Goal: Task Accomplishment & Management: Manage account settings

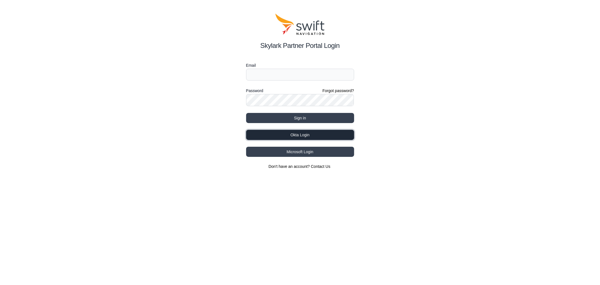
click at [305, 132] on button "Okta Login" at bounding box center [300, 135] width 108 height 10
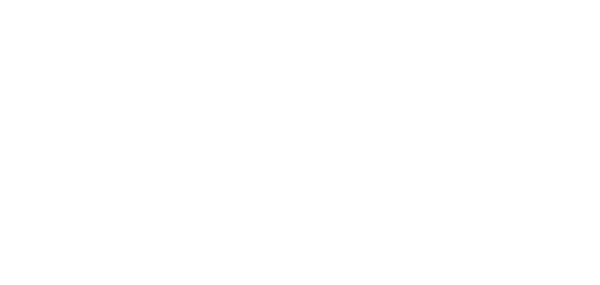
select select
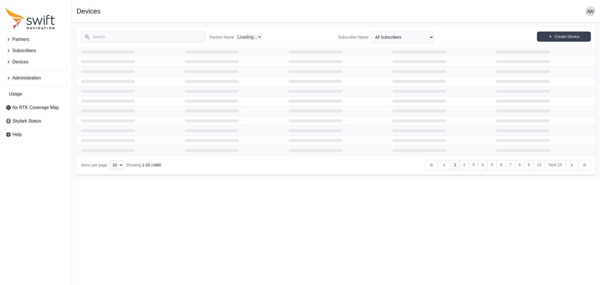
click at [140, 37] on input "Search" at bounding box center [143, 36] width 124 height 11
select select "Partner Name"
drag, startPoint x: 124, startPoint y: 39, endPoint x: 89, endPoint y: 37, distance: 34.9
click at [89, 37] on input "deep" at bounding box center [143, 36] width 124 height 11
click at [256, 36] on select "All Partners AlpsAlpine Asensing Bad Elf Bench Mark Equipment & Supplies Inc. B…" at bounding box center [267, 36] width 63 height 11
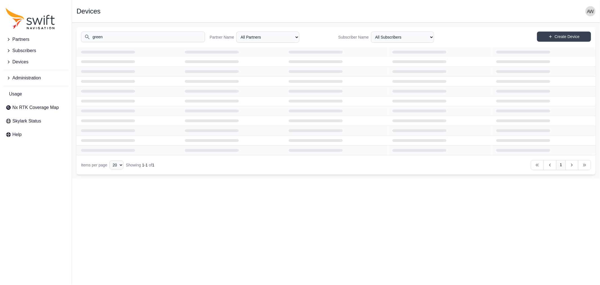
click at [120, 38] on input "green" at bounding box center [143, 36] width 124 height 11
type input "g"
type input "deepup"
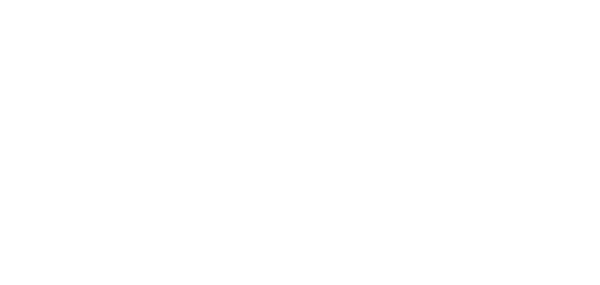
select select
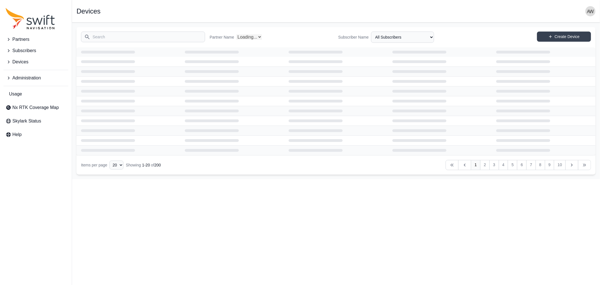
select select "Partner Name"
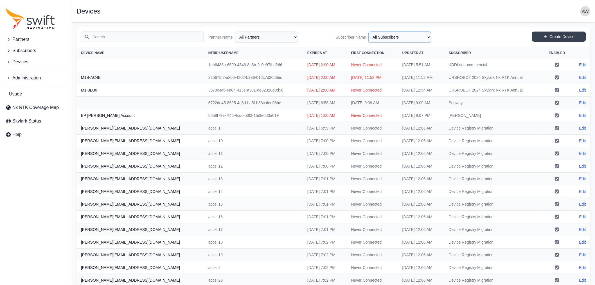
click at [375, 39] on select "All Subscribers <Partner Name> - Customer 1 <Partner Name> - Customer 2 <Partne…" at bounding box center [399, 36] width 63 height 11
click at [157, 37] on input "Search" at bounding box center [142, 36] width 123 height 11
click at [24, 60] on span "Devices" at bounding box center [20, 61] width 16 height 7
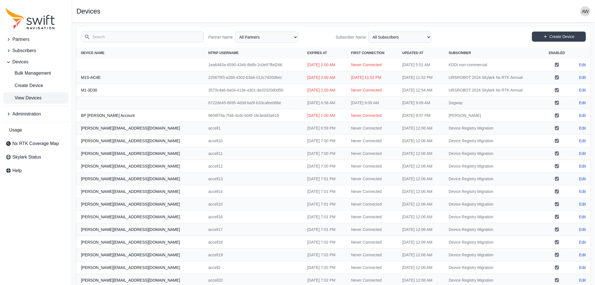
click at [134, 37] on input "Search" at bounding box center [142, 36] width 123 height 11
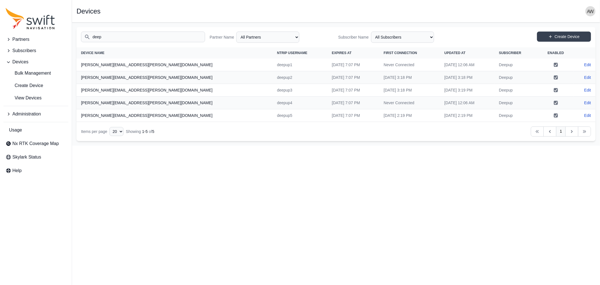
click at [148, 41] on input "deep" at bounding box center [143, 36] width 124 height 11
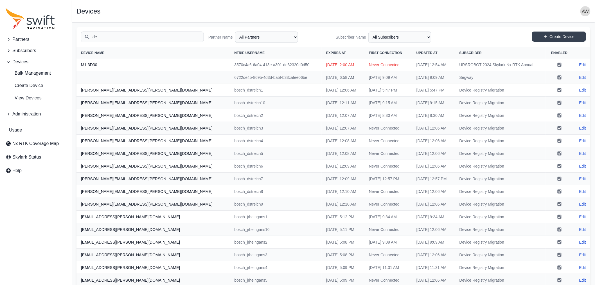
type input "d"
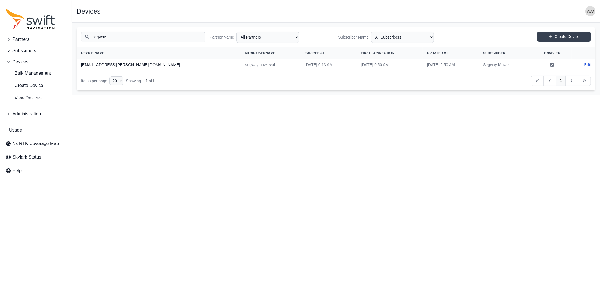
type input "segway"
drag, startPoint x: 391, startPoint y: 39, endPoint x: 394, endPoint y: 36, distance: 4.4
click at [391, 39] on select "All Subscribers <Partner Name> - Customer 1 <Partner Name> - Customer 2 <Partne…" at bounding box center [402, 36] width 63 height 11
click at [22, 49] on span "Subscribers" at bounding box center [24, 50] width 24 height 7
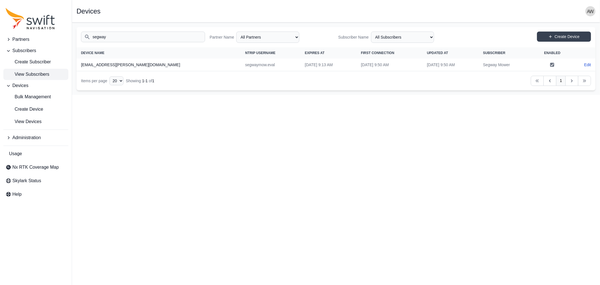
click at [20, 74] on span "View Subscribers" at bounding box center [28, 74] width 44 height 7
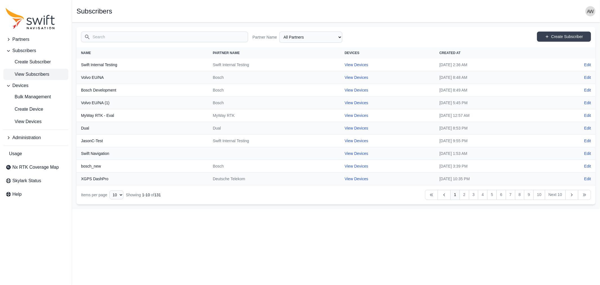
click at [141, 37] on input "Search" at bounding box center [164, 36] width 167 height 11
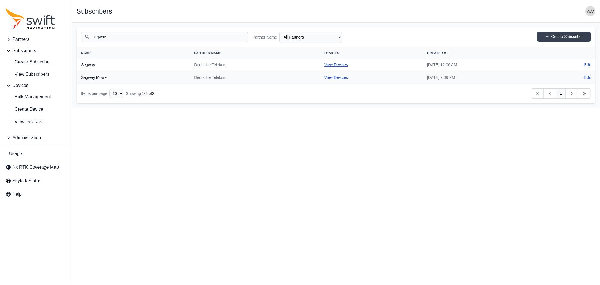
type input "segway"
click at [324, 62] on link "View Devices" at bounding box center [336, 64] width 24 height 4
select select "7a66ce55-1c06-4a2b-8f4c-ececb7213ed5"
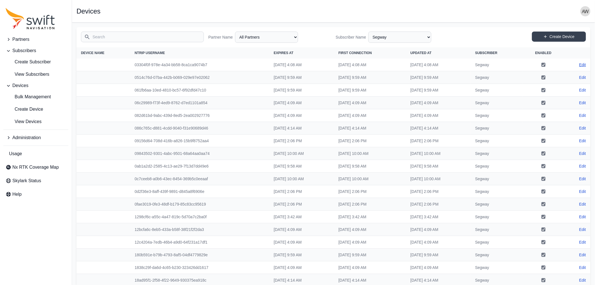
click at [585, 65] on link "Edit" at bounding box center [582, 65] width 7 height 6
select select "ab3272ce-40d0-4c94-a524-96a758ab755c"
select select "7a66ce55-1c06-4a2b-8f4c-ececb7213ed5"
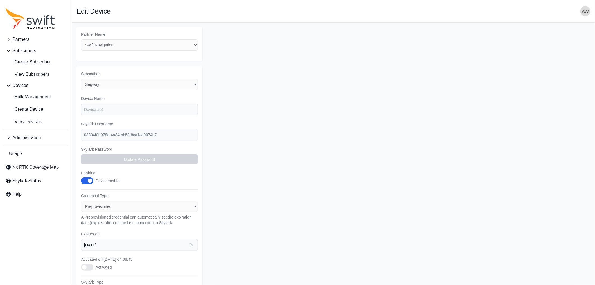
select select "7a66ce55-1c06-4a2b-8f4c-ececb7213ed5"
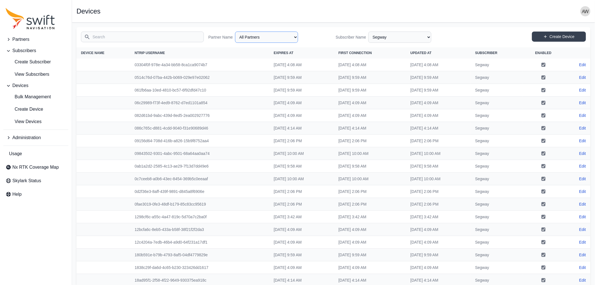
click at [260, 38] on select "All Partners AlpsAlpine Asensing Bad Elf Bench Mark Equipment & Supplies Inc. B…" at bounding box center [266, 36] width 63 height 11
click at [236, 31] on select "All Partners AlpsAlpine Asensing Bad Elf Bench Mark Equipment & Supplies Inc. B…" at bounding box center [266, 36] width 63 height 11
select select "9a00420b-00be-4e42-9d4a-faf05b1297a8"
select select "Subscriber"
click at [583, 64] on link "Edit" at bounding box center [582, 65] width 7 height 6
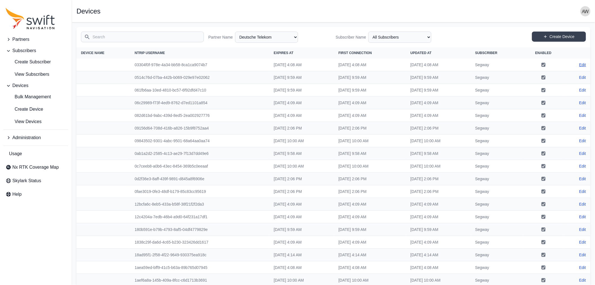
select select "9a00420b-00be-4e42-9d4a-faf05b1297a8"
select select "7a66ce55-1c06-4a2b-8f4c-ececb7213ed5"
click at [276, 36] on select "All Partners AlpsAlpine Asensing Bad Elf Bench Mark Equipment & Supplies Inc. B…" at bounding box center [266, 36] width 63 height 11
click at [236, 31] on select "All Partners AlpsAlpine Asensing Bad Elf Bench Mark Equipment & Supplies Inc. B…" at bounding box center [266, 36] width 63 height 11
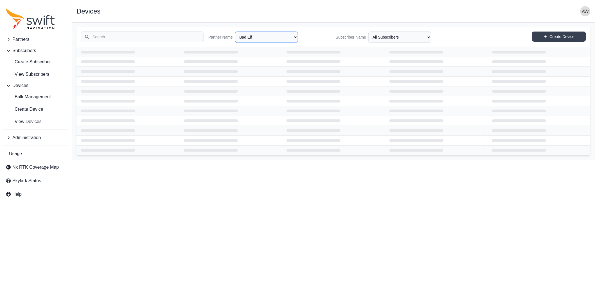
select select "cd6eb76d-18ea-497f-98a0-01a479c03bdc"
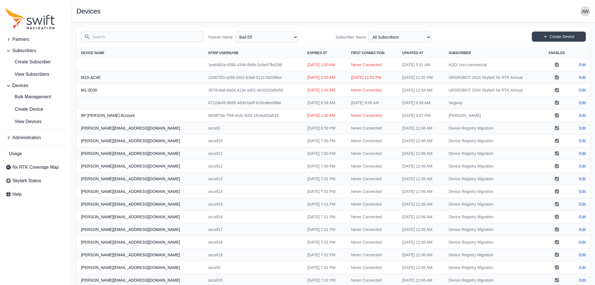
click at [121, 36] on input "Search" at bounding box center [142, 36] width 123 height 11
click at [18, 37] on span "Partners" at bounding box center [20, 39] width 17 height 7
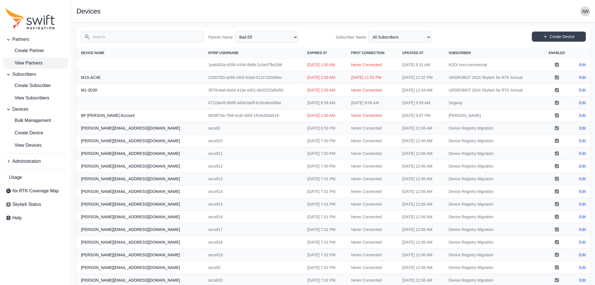
click at [27, 64] on span "View Partners" at bounding box center [24, 63] width 37 height 7
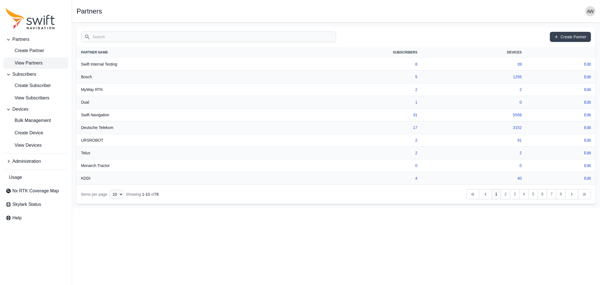
click at [188, 35] on input "Search" at bounding box center [208, 36] width 255 height 11
type input "te"
click at [584, 76] on link "Edit" at bounding box center [587, 77] width 7 height 6
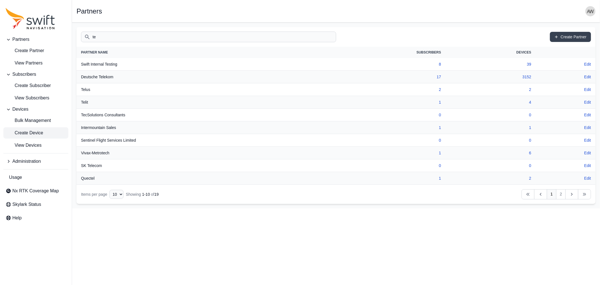
drag, startPoint x: 32, startPoint y: 145, endPoint x: 40, endPoint y: 136, distance: 12.1
click at [32, 145] on span "View Devices" at bounding box center [24, 145] width 36 height 7
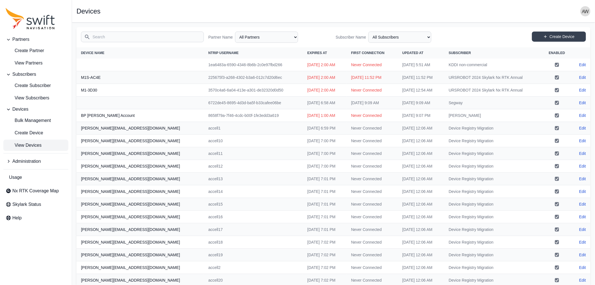
click at [143, 38] on input "Search" at bounding box center [142, 36] width 123 height 11
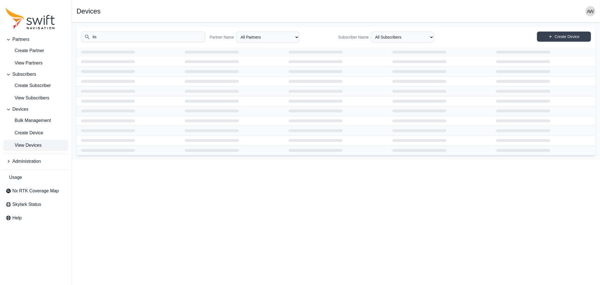
click at [27, 145] on span "View Devices" at bounding box center [24, 145] width 36 height 7
click at [128, 37] on input "its" at bounding box center [143, 36] width 124 height 11
type input "i"
type input "its"
click at [263, 37] on select "All Partners AlpsAlpine Asensing Bad Elf Bench Mark Equipment & Supplies Inc. B…" at bounding box center [267, 36] width 63 height 11
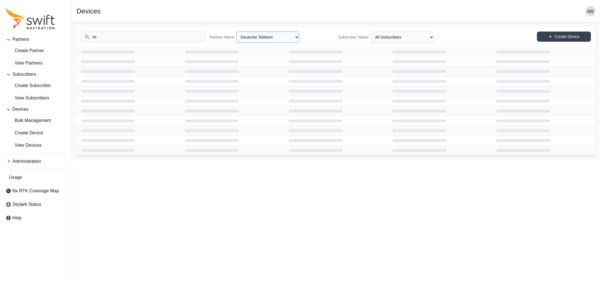
click at [236, 31] on select "All Partners AlpsAlpine Asensing Bad Elf Bench Mark Equipment & Supplies Inc. B…" at bounding box center [267, 36] width 63 height 11
select select "9a00420b-00be-4e42-9d4a-faf05b1297a8"
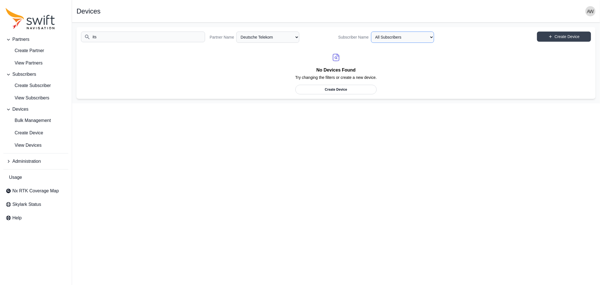
click at [395, 36] on select "All Subscribers Cargomon DB Systemtechnik Deepup Ecovacs Evaluation Fernride Gr…" at bounding box center [402, 36] width 63 height 11
click at [371, 31] on select "All Subscribers Cargomon DB Systemtechnik Deepup Ecovacs Evaluation Fernride Gr…" at bounding box center [402, 36] width 63 height 11
select select "b6242d17-21f1-48a9-81cd-cc764d62d329"
click at [273, 36] on select "All Partners AlpsAlpine Asensing Bad Elf Bench Mark Equipment & Supplies Inc. B…" at bounding box center [267, 36] width 63 height 11
click at [236, 31] on select "All Partners AlpsAlpine Asensing Bad Elf Bench Mark Equipment & Supplies Inc. B…" at bounding box center [267, 36] width 63 height 11
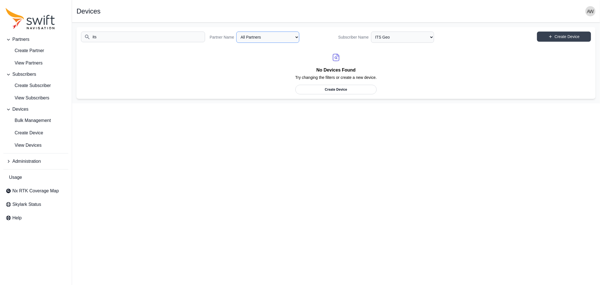
select select "Partner Name"
select select "Subscriber"
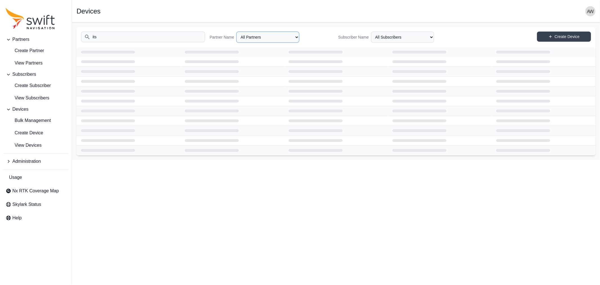
click at [274, 37] on select "All Partners AlpsAlpine Asensing Bad Elf Bench Mark Equipment & Supplies Inc. B…" at bounding box center [267, 36] width 63 height 11
click at [236, 31] on select "All Partners AlpsAlpine Asensing Bad Elf Bench Mark Equipment & Supplies Inc. B…" at bounding box center [267, 36] width 63 height 11
select select "9a00420b-00be-4e42-9d4a-faf05b1297a8"
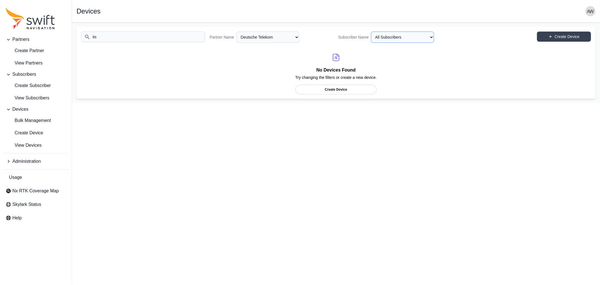
click at [414, 37] on select "All Subscribers Cargomon DB Systemtechnik Deepup Ecovacs Evaluation Fernride Gr…" at bounding box center [402, 36] width 63 height 11
click at [30, 143] on span "View Devices" at bounding box center [24, 145] width 36 height 7
select select "Partner Name"
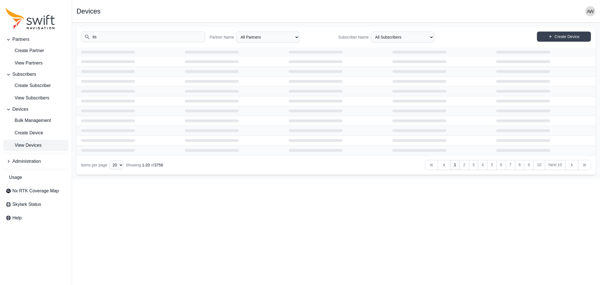
click at [137, 37] on input "its" at bounding box center [143, 36] width 124 height 11
drag, startPoint x: 145, startPoint y: 34, endPoint x: 55, endPoint y: 34, distance: 90.0
click at [55, 34] on div "Partners Create Partner View Partners Subscribers Create Subscriber View Subscr…" at bounding box center [300, 100] width 600 height 156
type input "its"
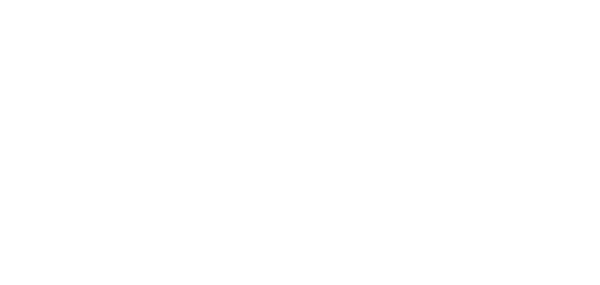
select select
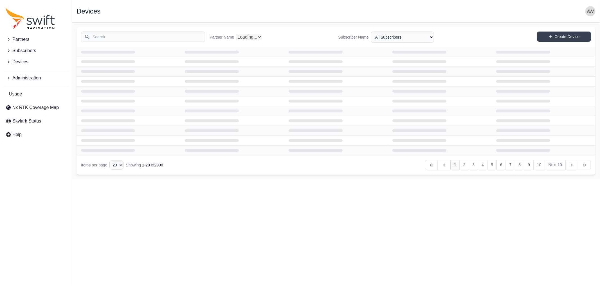
select select "Partner Name"
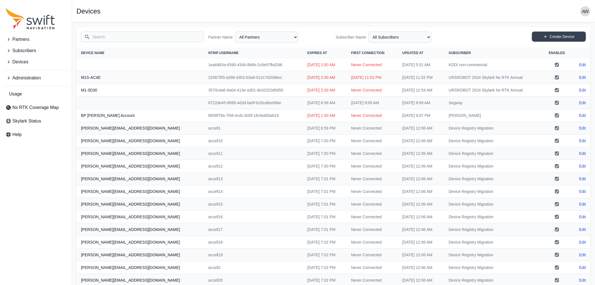
click at [165, 35] on input "Search" at bounding box center [142, 36] width 123 height 11
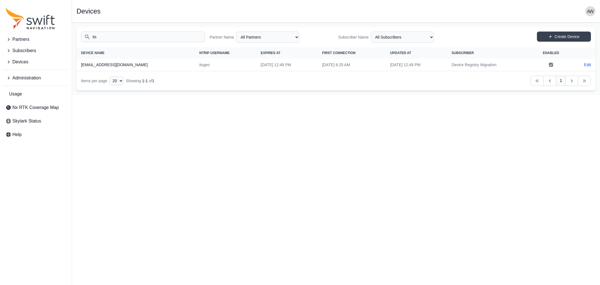
click at [125, 37] on input "its" at bounding box center [143, 36] width 124 height 11
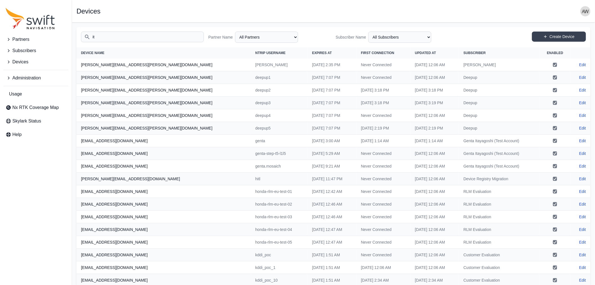
type input "i"
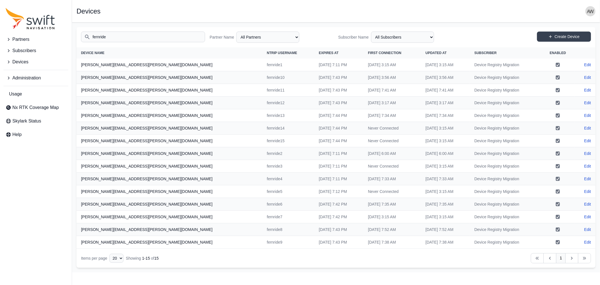
click at [164, 38] on input "fernride" at bounding box center [143, 36] width 124 height 11
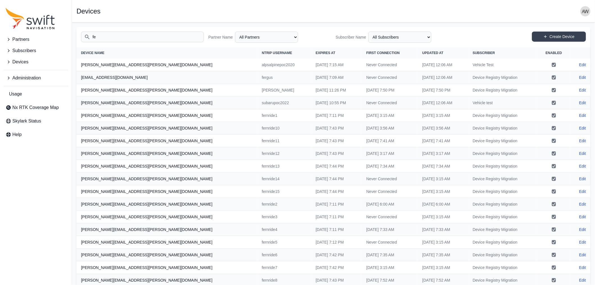
type input "f"
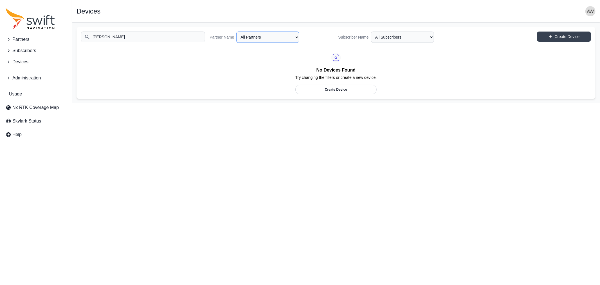
click at [263, 38] on select "All Partners AlpsAlpine Asensing Bad Elf Bench Mark Equipment & Supplies Inc. B…" at bounding box center [267, 36] width 63 height 11
click at [175, 37] on input "clevon" at bounding box center [143, 36] width 124 height 11
type input "c"
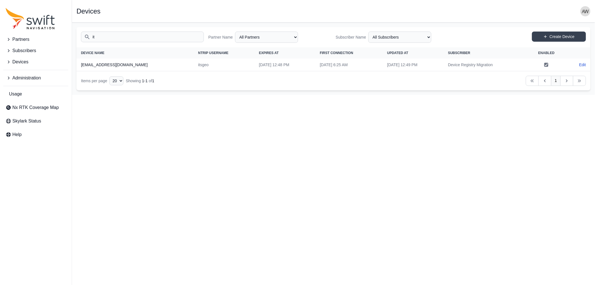
type input "i"
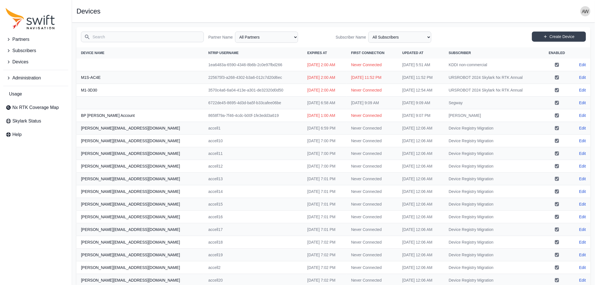
click at [151, 37] on input "Search" at bounding box center [142, 36] width 123 height 11
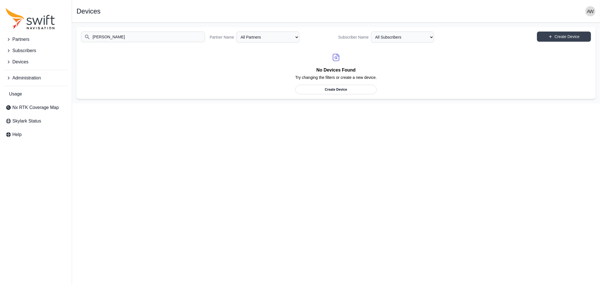
click at [155, 38] on input "clevon" at bounding box center [143, 36] width 124 height 11
type input "c"
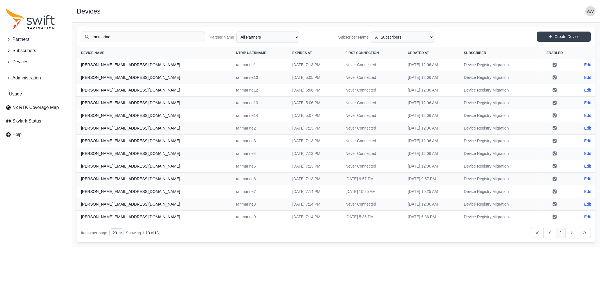
click at [150, 40] on input "ranmarine" at bounding box center [143, 36] width 124 height 11
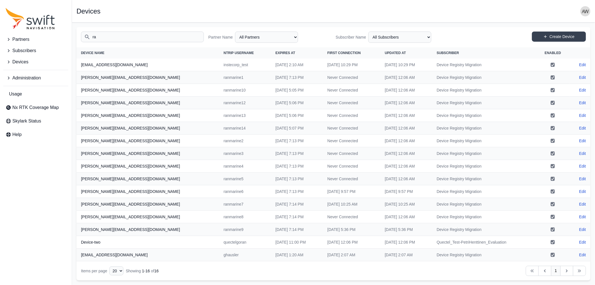
type input "r"
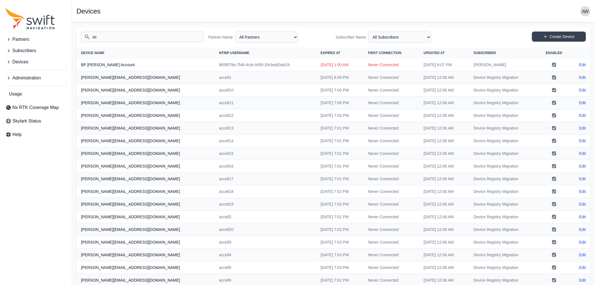
type input "a"
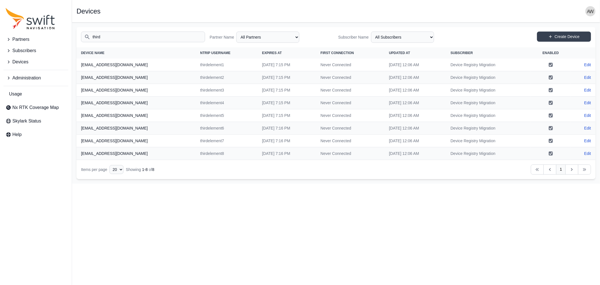
click at [151, 37] on input "third" at bounding box center [143, 36] width 124 height 11
type input "t"
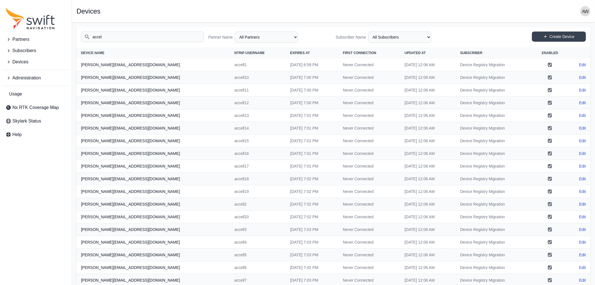
drag, startPoint x: 130, startPoint y: 38, endPoint x: 91, endPoint y: 37, distance: 38.5
click at [91, 37] on input "accel" at bounding box center [142, 36] width 123 height 11
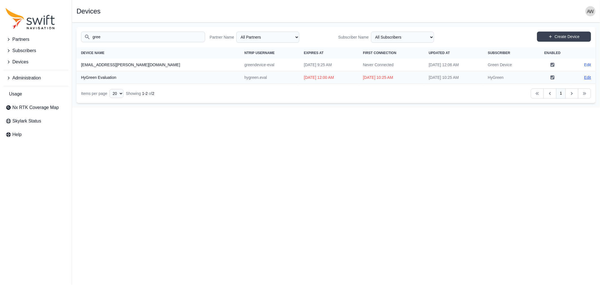
type input "gree"
click at [586, 77] on link "Edit" at bounding box center [587, 78] width 7 height 6
select select "ab3272ce-40d0-4c94-a524-96a758ab755c"
select select "e0217693-9123-4eb0-9ed4-34fe5bee6995"
click at [106, 37] on input "gree" at bounding box center [143, 36] width 124 height 11
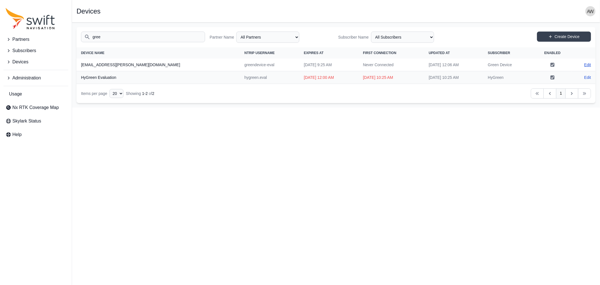
click at [591, 62] on link "Edit" at bounding box center [587, 65] width 7 height 6
select select "ab3272ce-40d0-4c94-a524-96a758ab755c"
select select "aeba2312-5f97-487a-8aa9-e792e6d60d9c"
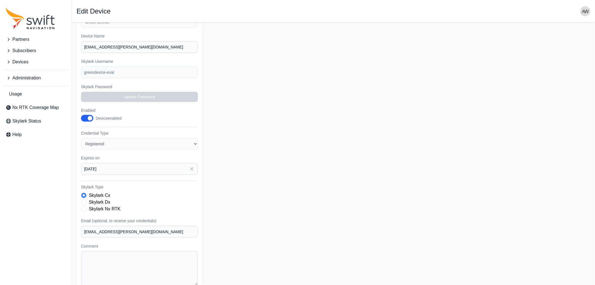
scroll to position [86, 0]
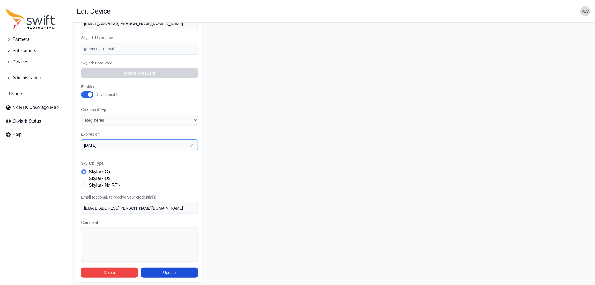
click at [164, 141] on input "2025-08-31" at bounding box center [139, 145] width 117 height 12
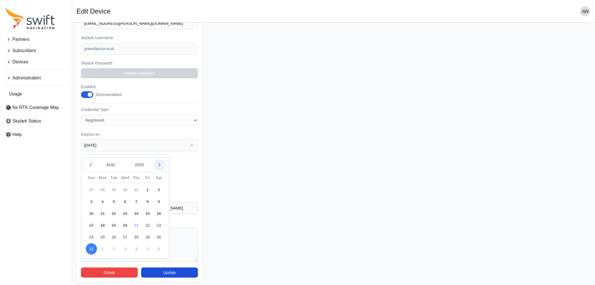
click at [161, 162] on icon "button" at bounding box center [160, 165] width 6 height 6
click at [126, 233] on button "31" at bounding box center [125, 236] width 11 height 11
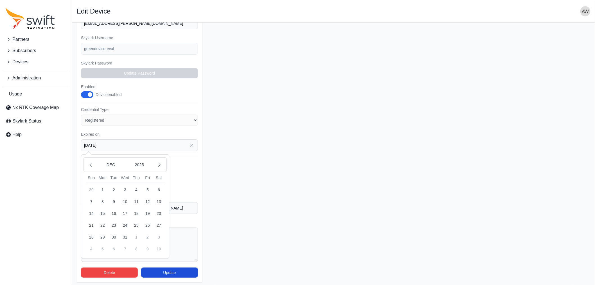
type input "[DATE]"
click at [103, 184] on label "Skylark Nx RTK" at bounding box center [105, 185] width 32 height 7
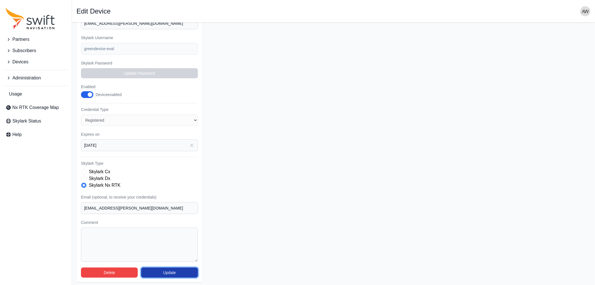
click at [180, 272] on button "Update" at bounding box center [169, 272] width 57 height 10
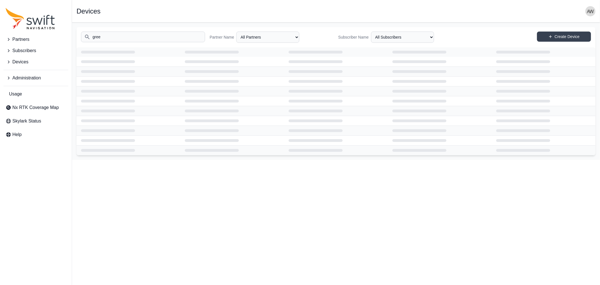
click at [138, 39] on input "gree" at bounding box center [143, 36] width 124 height 11
select select "Partner Name"
click at [134, 35] on input "Search" at bounding box center [143, 36] width 124 height 11
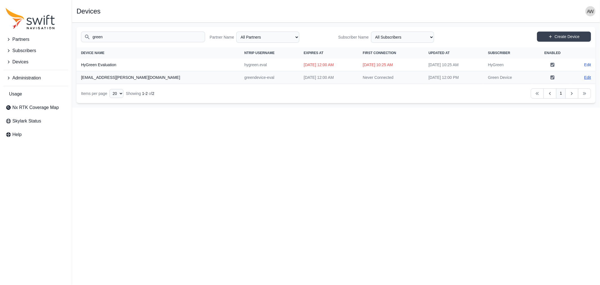
type input "green"
click at [587, 78] on link "Edit" at bounding box center [587, 78] width 7 height 6
select select "ab3272ce-40d0-4c94-a524-96a758ab755c"
select select "aeba2312-5f97-487a-8aa9-e792e6d60d9c"
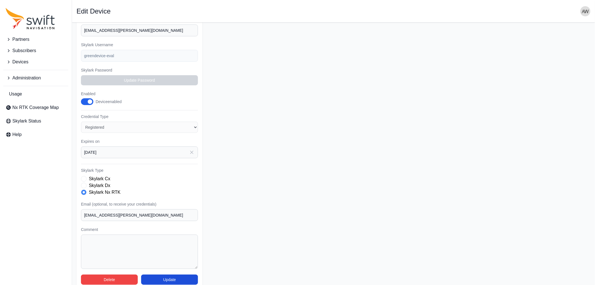
scroll to position [86, 0]
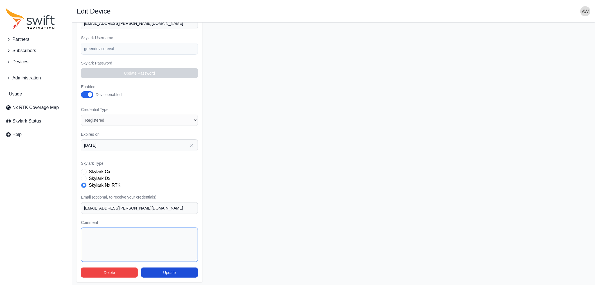
click at [151, 233] on textarea "Comment" at bounding box center [139, 244] width 117 height 34
type textarea "2"
type textarea "250821: extended on Babaks request for evaluation."
click at [167, 272] on button "Update" at bounding box center [169, 272] width 57 height 10
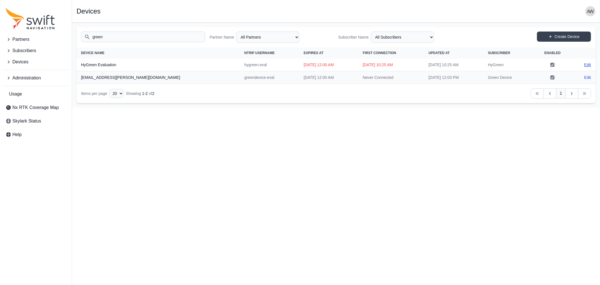
click at [587, 64] on link "Edit" at bounding box center [587, 65] width 7 height 6
select select "ab3272ce-40d0-4c94-a524-96a758ab755c"
select select "e0217693-9123-4eb0-9ed4-34fe5bee6995"
